Goal: Task Accomplishment & Management: Manage account settings

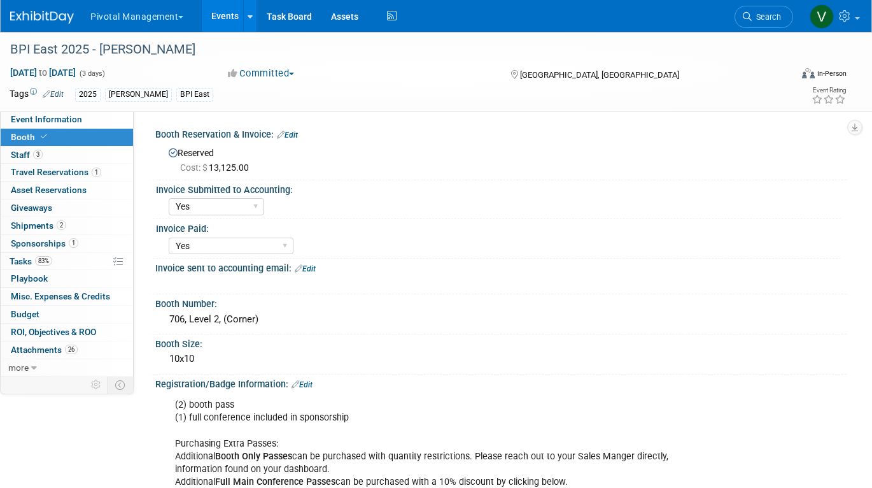
select select "Yes"
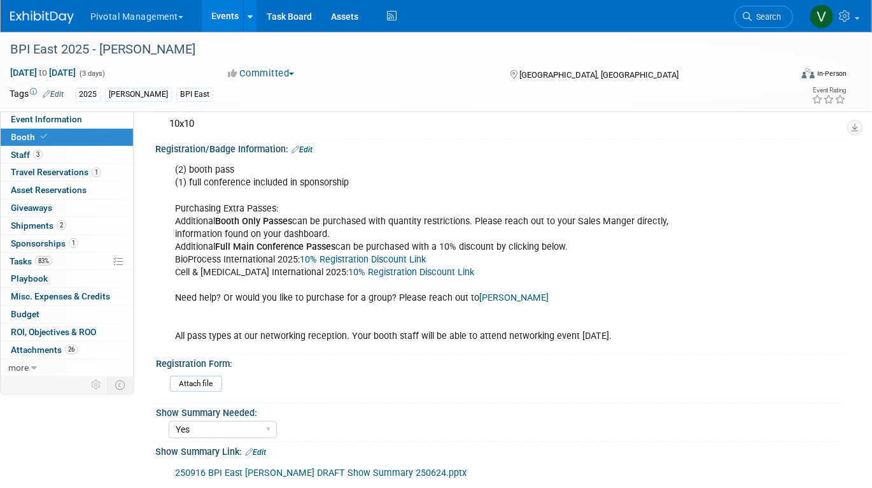
click at [225, 15] on link "Events" at bounding box center [225, 16] width 46 height 32
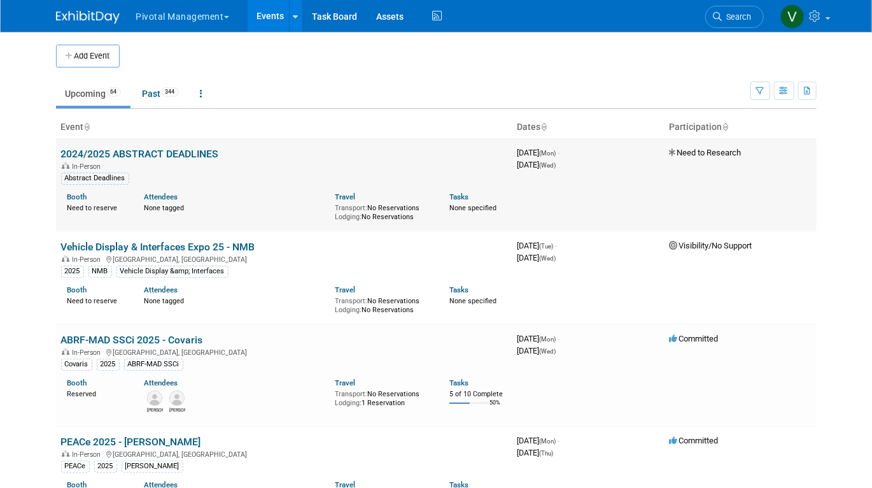
click at [165, 150] on link "2024/2025 ABSTRACT DEADLINES" at bounding box center [140, 154] width 158 height 12
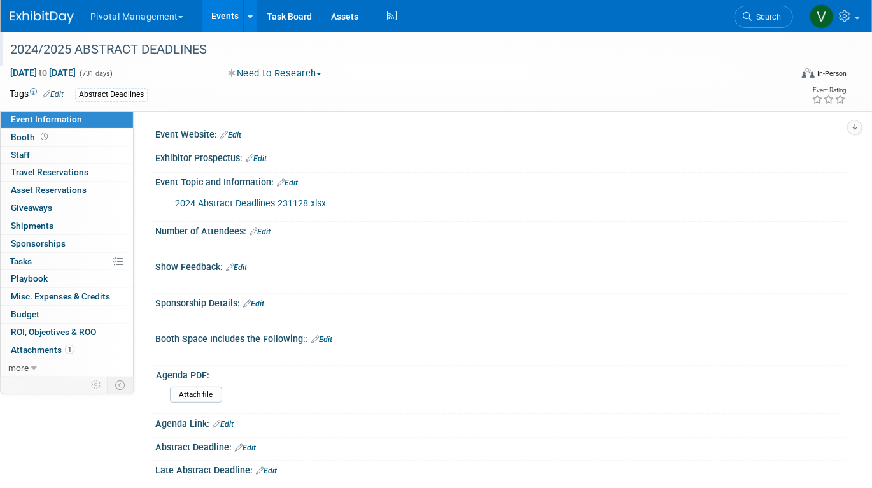
click at [60, 50] on div "2024/2025 ABSTRACT DEADLINES" at bounding box center [391, 49] width 770 height 23
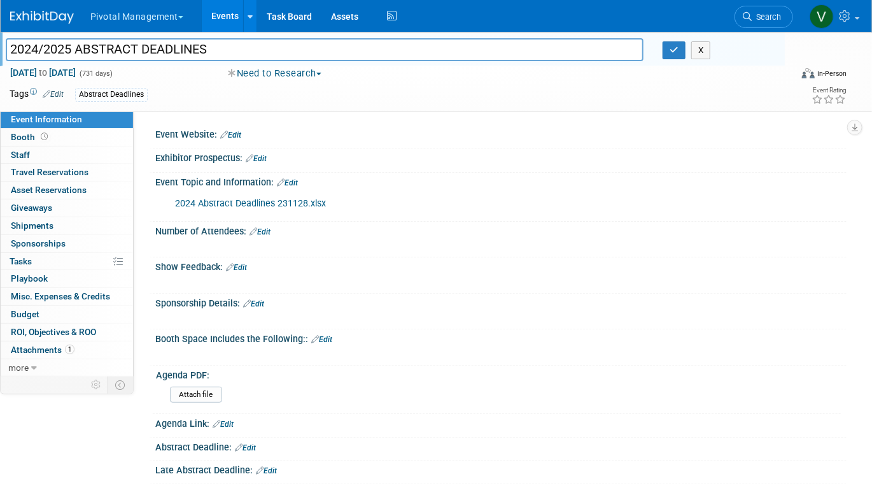
drag, startPoint x: 48, startPoint y: 48, endPoint x: -18, endPoint y: 44, distance: 65.7
click at [0, 44] on html "Pivotal Management Choose Workspace: Pivotal Management Watchmaker Genomics Eve…" at bounding box center [436, 244] width 872 height 488
type input "2025/2026 ABSTRACT DEADLINES"
click at [672, 51] on icon "button" at bounding box center [674, 50] width 9 height 8
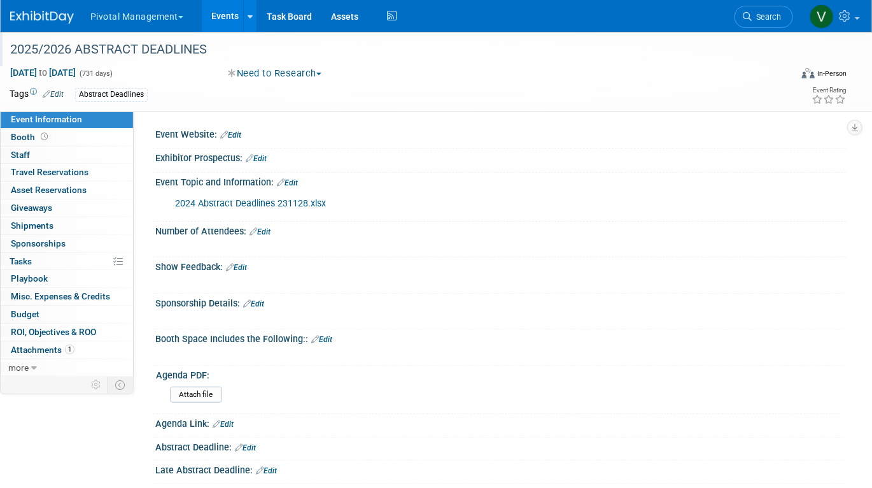
click at [275, 204] on link "2024 Abstract Deadlines 231128.xlsx" at bounding box center [250, 203] width 151 height 11
click at [223, 17] on link "Events" at bounding box center [225, 16] width 46 height 32
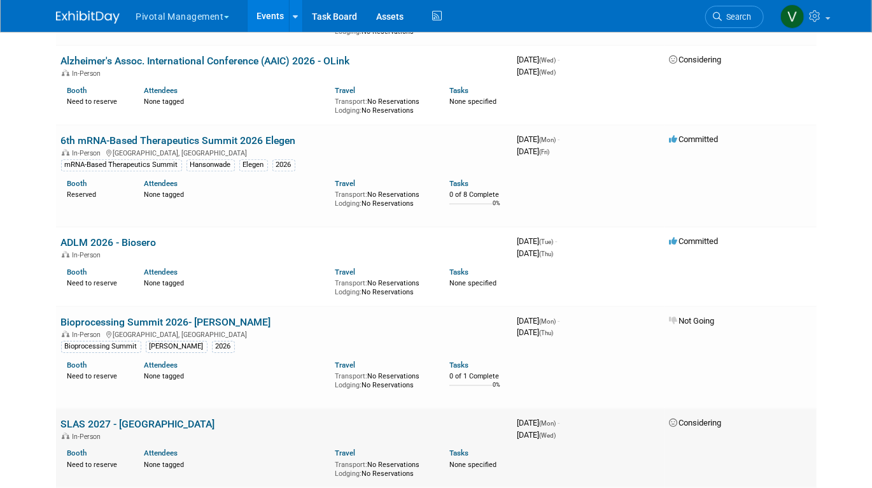
scroll to position [5946, 0]
